Goal: Task Accomplishment & Management: Manage account settings

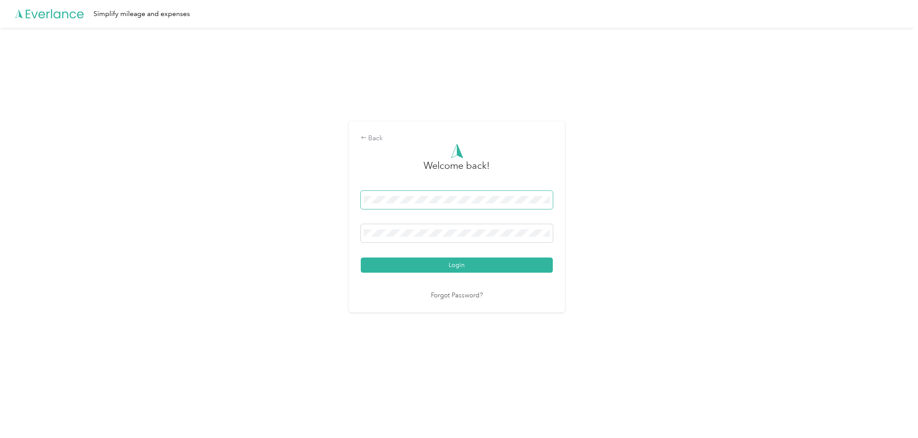
click at [405, 194] on span at bounding box center [457, 200] width 192 height 18
click at [665, 200] on div "Back Welcome back! Login Forgot Password?" at bounding box center [457, 221] width 914 height 386
click at [491, 266] on button "Login" at bounding box center [457, 264] width 192 height 15
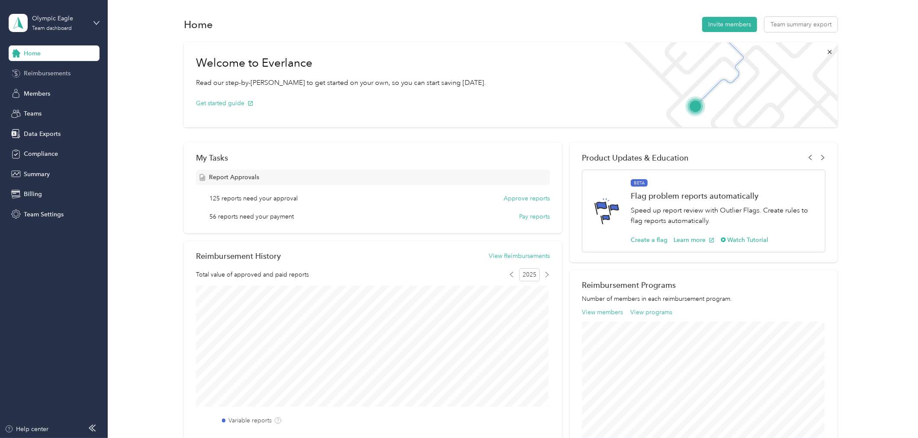
click at [58, 79] on div "Reimbursements" at bounding box center [54, 74] width 91 height 16
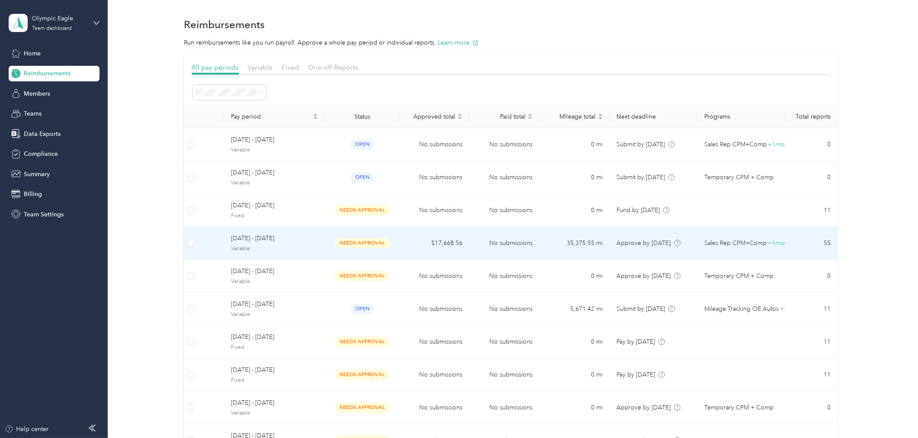
click at [297, 239] on span "[DATE] - [DATE]" at bounding box center [274, 239] width 87 height 10
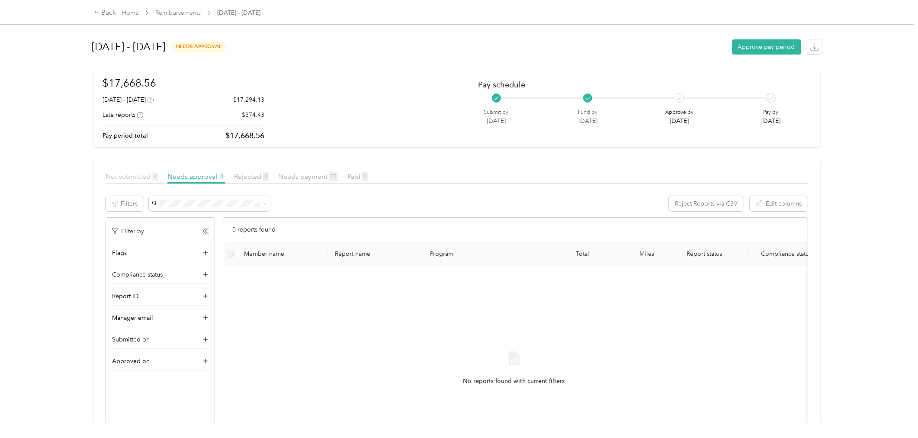
click at [141, 178] on span "Not submitted 4" at bounding box center [132, 176] width 53 height 8
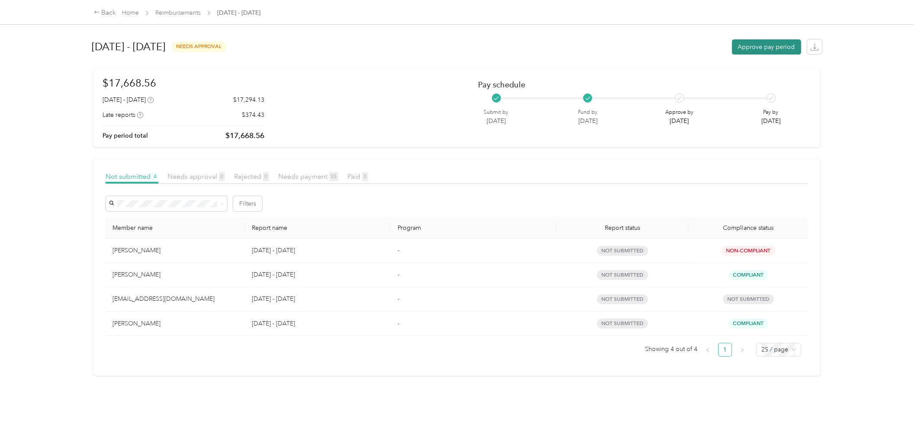
click at [744, 43] on button "Approve pay period" at bounding box center [766, 46] width 69 height 15
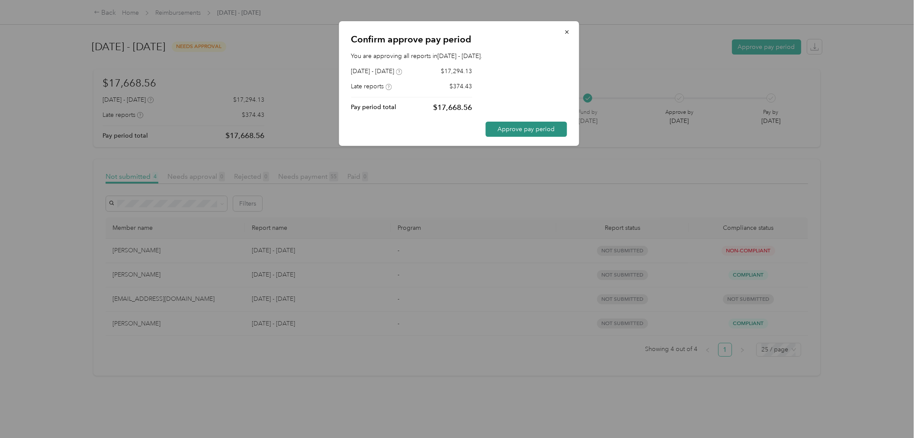
click at [544, 126] on button "Approve pay period" at bounding box center [526, 129] width 81 height 15
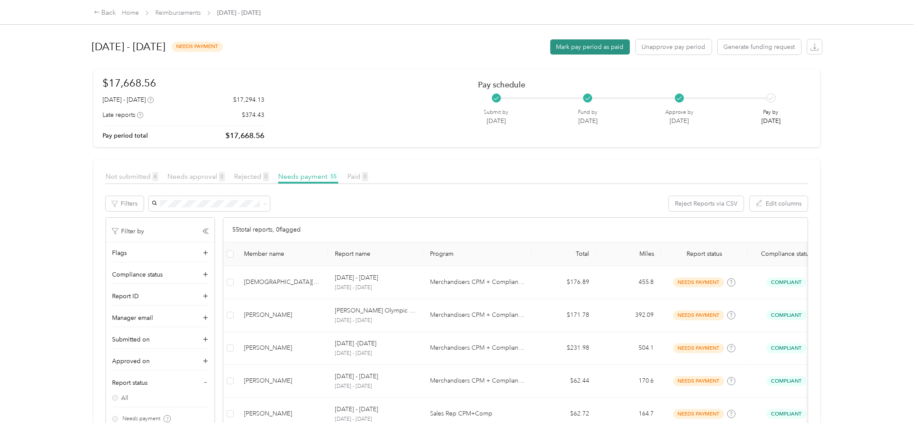
click at [580, 50] on button "Mark pay period as paid" at bounding box center [590, 46] width 80 height 15
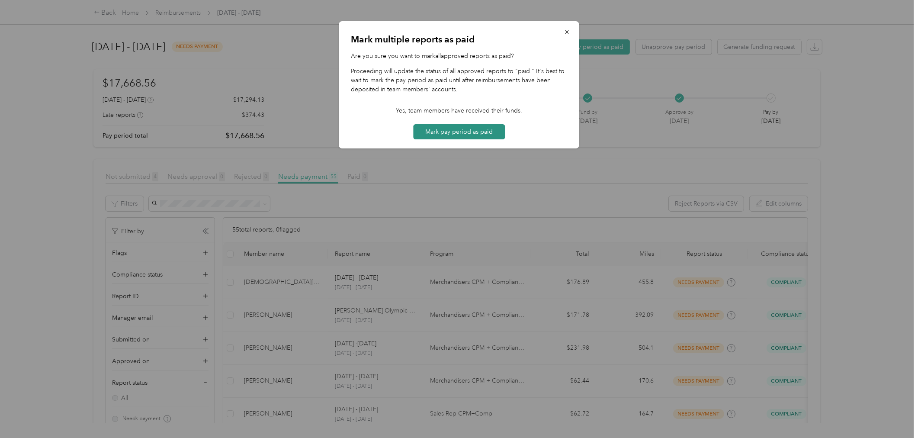
click at [485, 129] on button "Mark pay period as paid" at bounding box center [459, 131] width 92 height 15
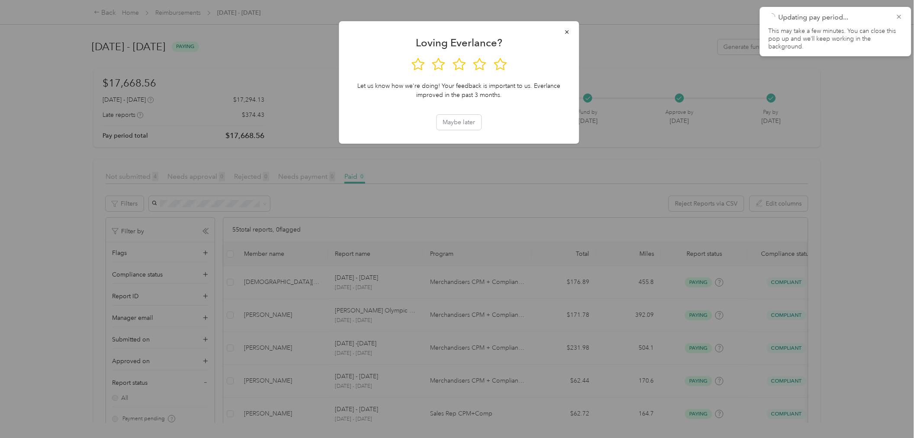
drag, startPoint x: 564, startPoint y: 29, endPoint x: 556, endPoint y: 29, distance: 8.2
click at [564, 29] on icon "button" at bounding box center [567, 32] width 6 height 6
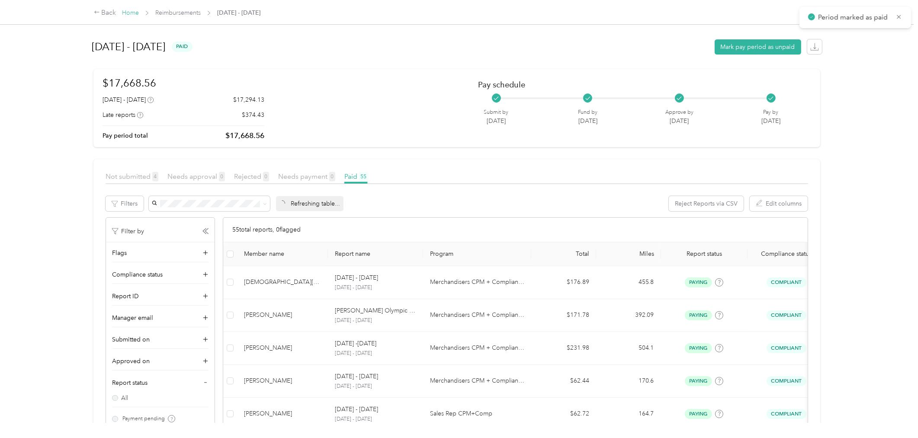
click at [135, 14] on link "Home" at bounding box center [130, 12] width 17 height 7
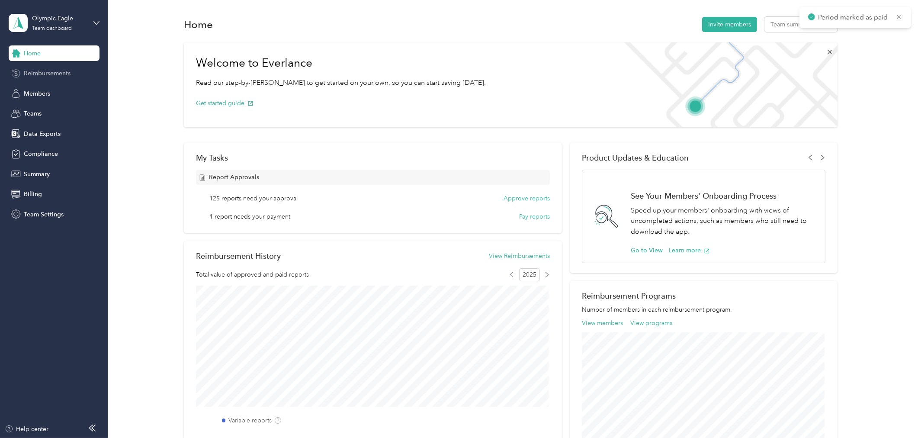
click at [57, 71] on span "Reimbursements" at bounding box center [47, 73] width 47 height 9
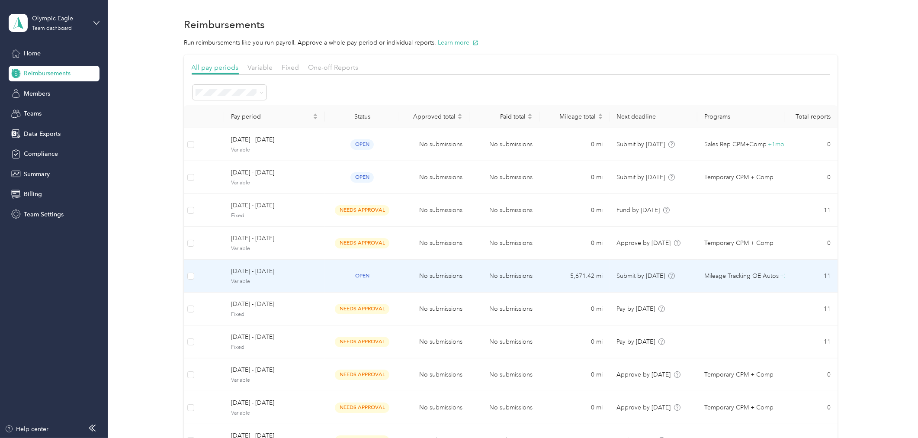
click at [296, 270] on span "[DATE] - [DATE]" at bounding box center [274, 272] width 87 height 10
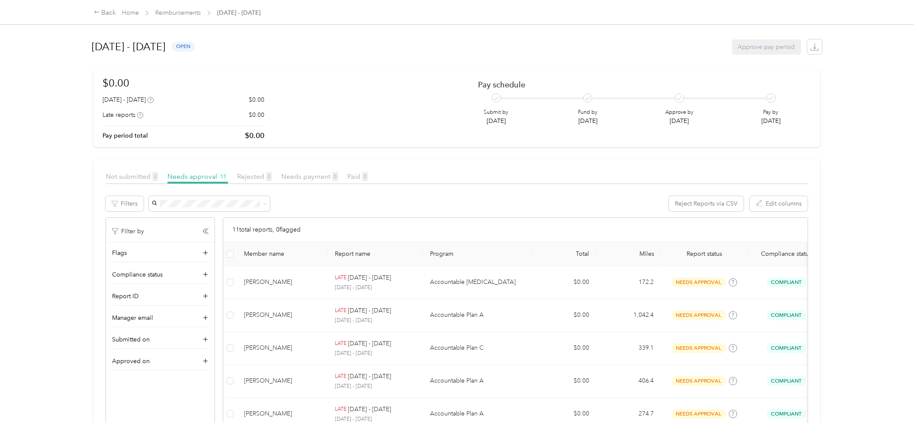
click at [126, 180] on div "Not submitted 3" at bounding box center [132, 176] width 53 height 11
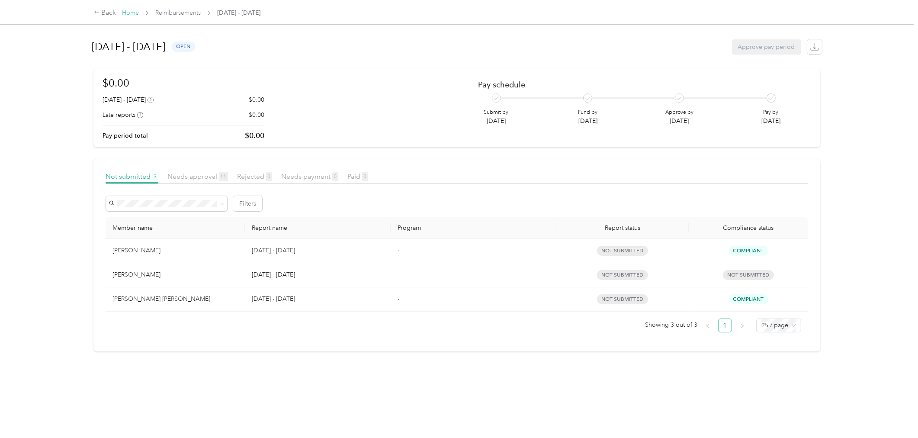
click at [134, 13] on link "Home" at bounding box center [130, 12] width 17 height 7
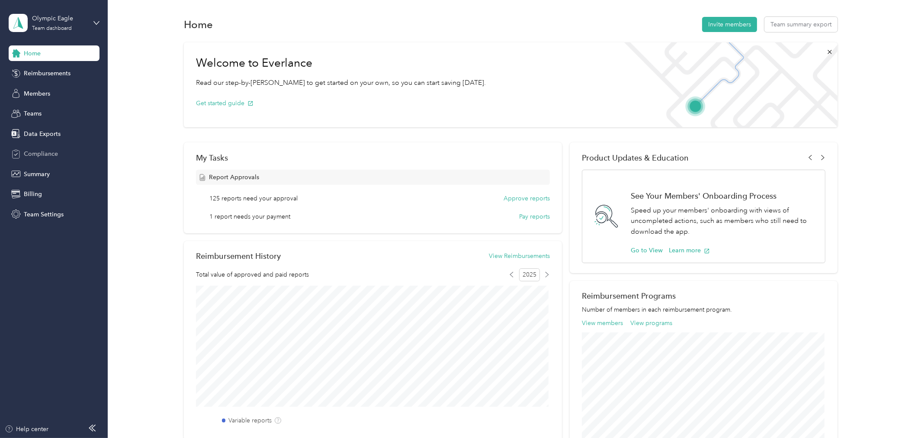
click at [20, 153] on icon at bounding box center [16, 154] width 10 height 10
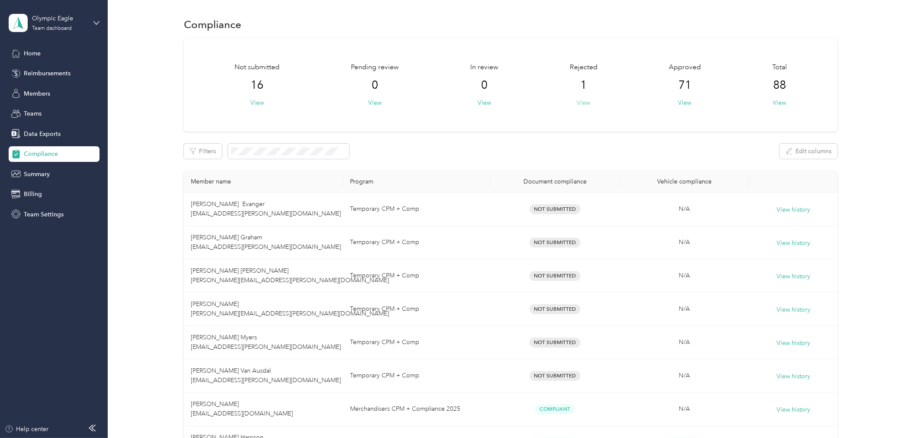
click at [579, 104] on button "View" at bounding box center [583, 102] width 13 height 9
